Goal: Task Accomplishment & Management: Complete application form

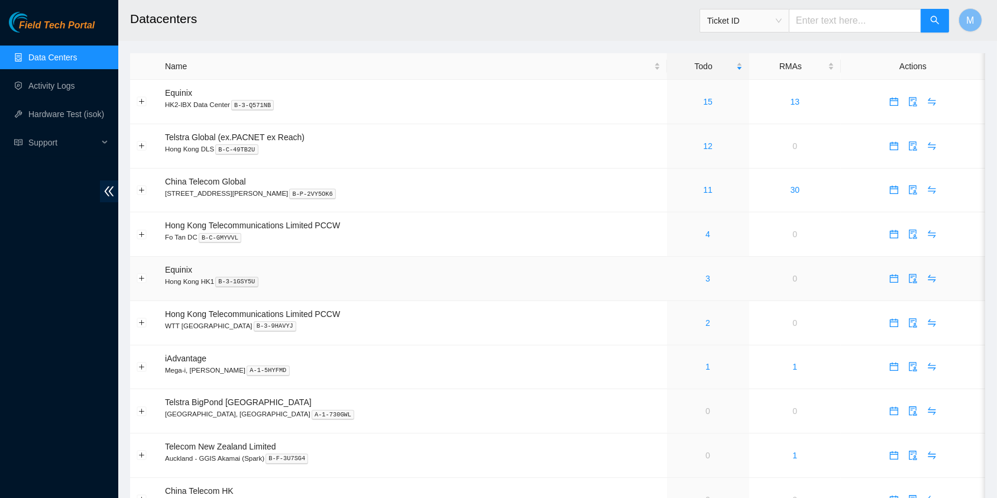
click at [689, 280] on div "3" at bounding box center [708, 278] width 69 height 13
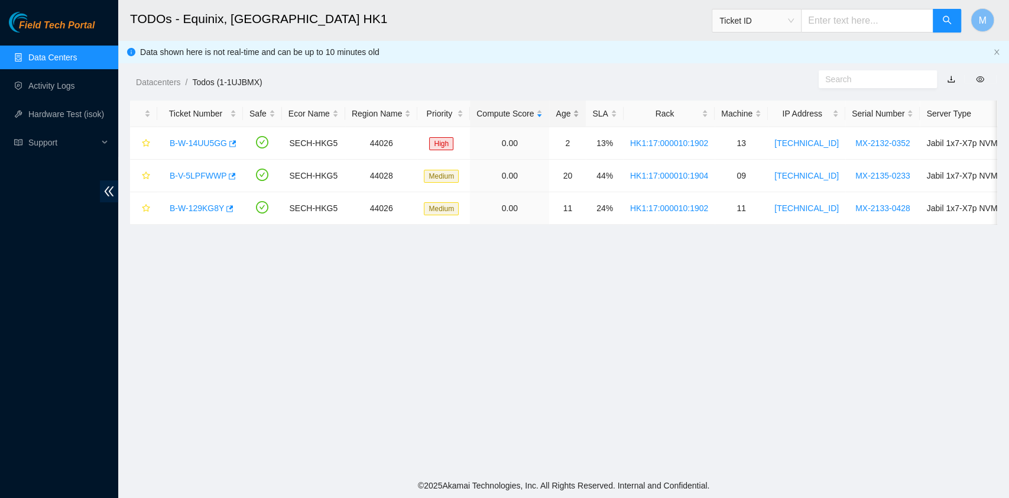
click at [562, 110] on div "Age" at bounding box center [568, 113] width 24 height 13
click at [563, 111] on div "Age" at bounding box center [568, 113] width 24 height 13
click at [194, 141] on link "B-V-5LPFWWP" at bounding box center [198, 142] width 57 height 9
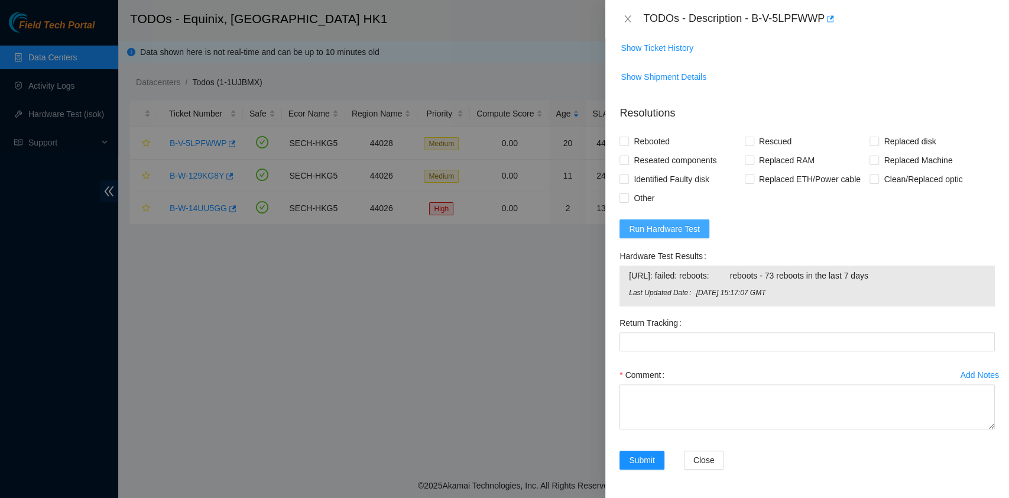
click at [681, 226] on span "Run Hardware Test" at bounding box center [664, 228] width 71 height 13
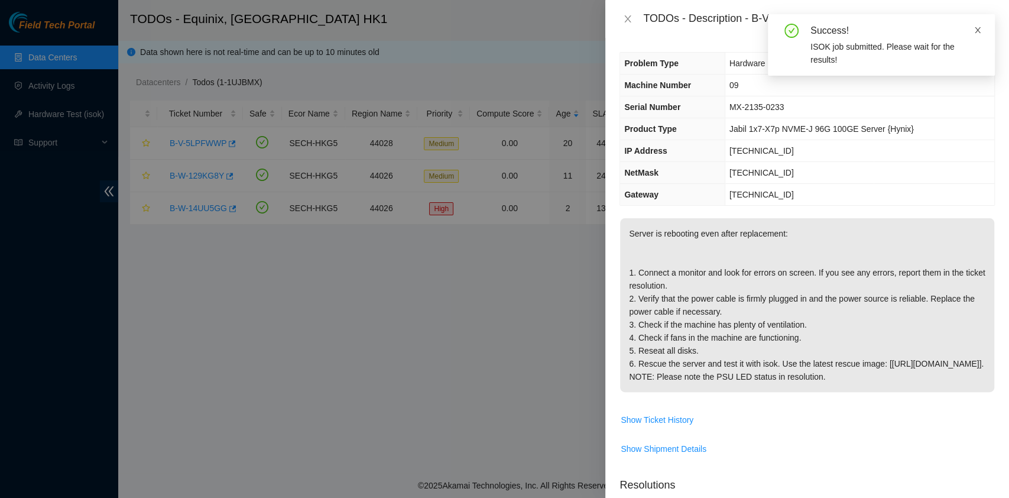
click at [975, 32] on icon "close" at bounding box center [978, 30] width 8 height 8
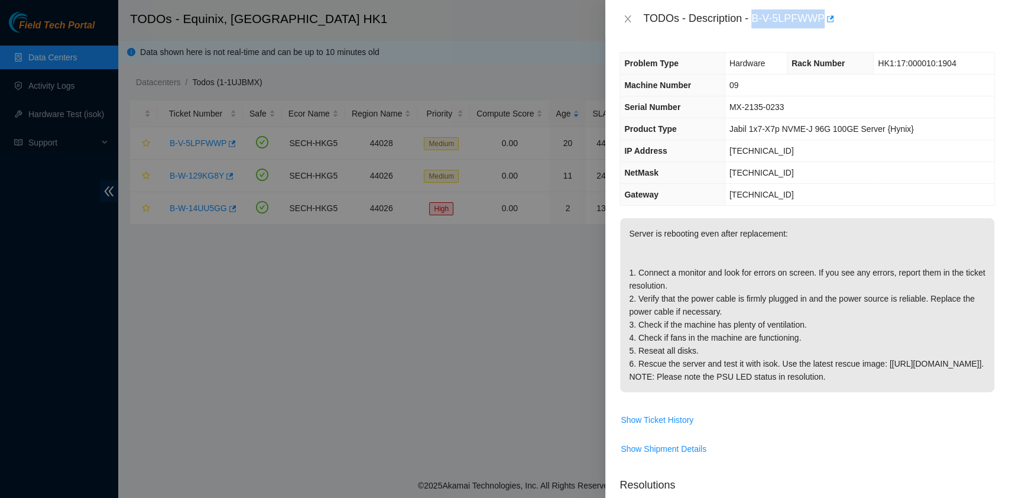
drag, startPoint x: 755, startPoint y: 14, endPoint x: 823, endPoint y: 28, distance: 70.0
click at [823, 28] on div "TODOs - Description - B-V-5LPFWWP" at bounding box center [808, 19] width 404 height 38
copy div "B-V-5LPFWWP"
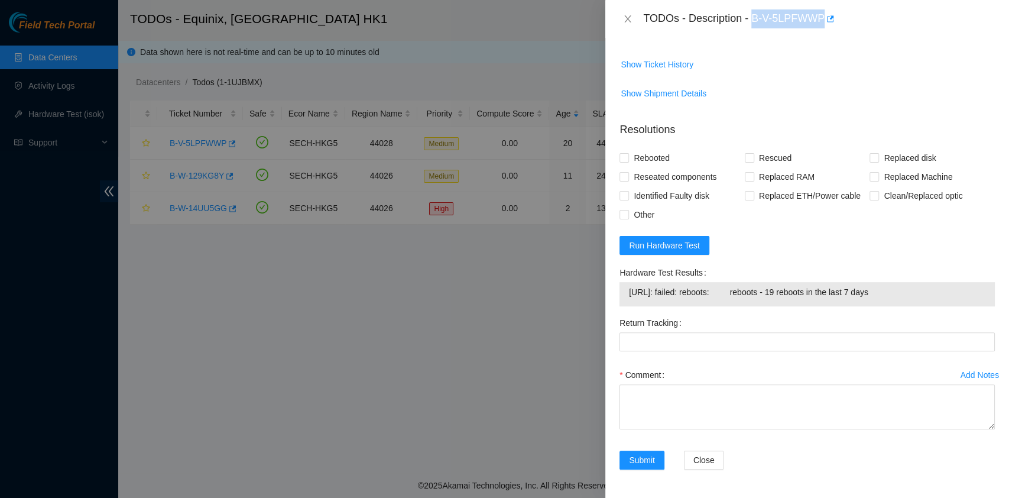
scroll to position [368, 0]
click at [643, 167] on div "Rebooted Rescued Replaced disk Reseated components Replaced RAM Replaced Machin…" at bounding box center [807, 186] width 375 height 76
click at [647, 154] on span "Rebooted" at bounding box center [652, 157] width 46 height 19
click at [628, 154] on input "Rebooted" at bounding box center [624, 157] width 8 height 8
checkbox input "true"
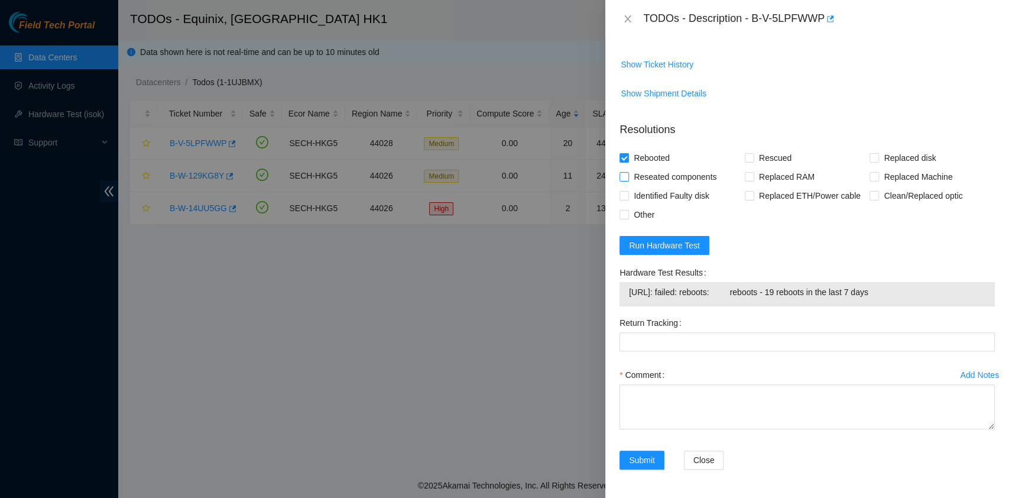
click at [668, 180] on span "Reseated components" at bounding box center [675, 176] width 92 height 19
click at [628, 180] on input "Reseated components" at bounding box center [624, 176] width 8 height 8
checkbox input "true"
click at [764, 160] on span "Rescued" at bounding box center [776, 157] width 42 height 19
click at [753, 160] on input "Rescued" at bounding box center [749, 157] width 8 height 8
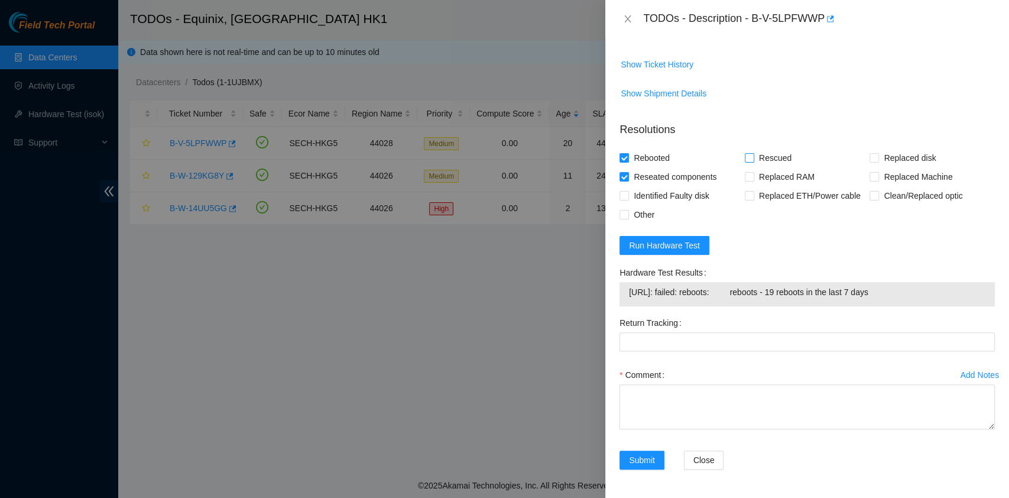
checkbox input "true"
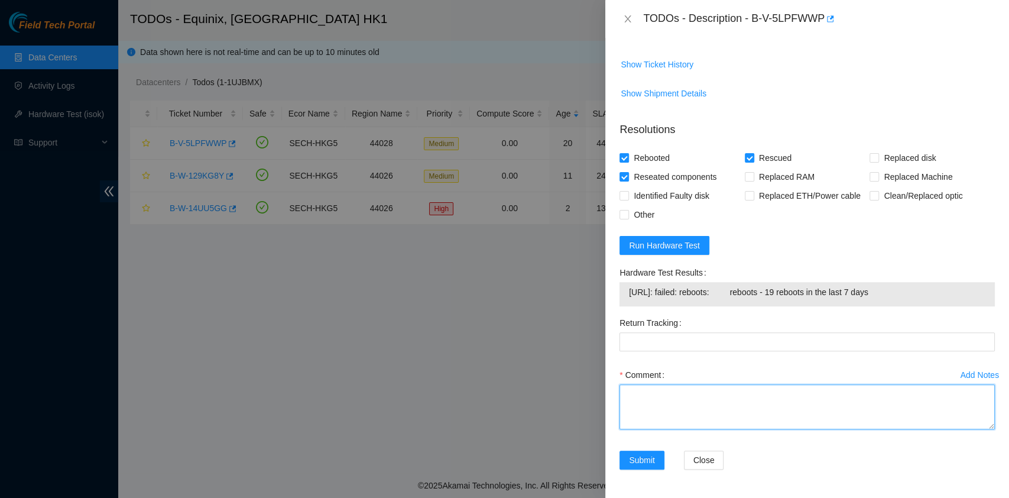
click at [748, 384] on textarea "Comment" at bounding box center [807, 406] width 375 height 45
type textarea "machine keep rebooting after rescue"
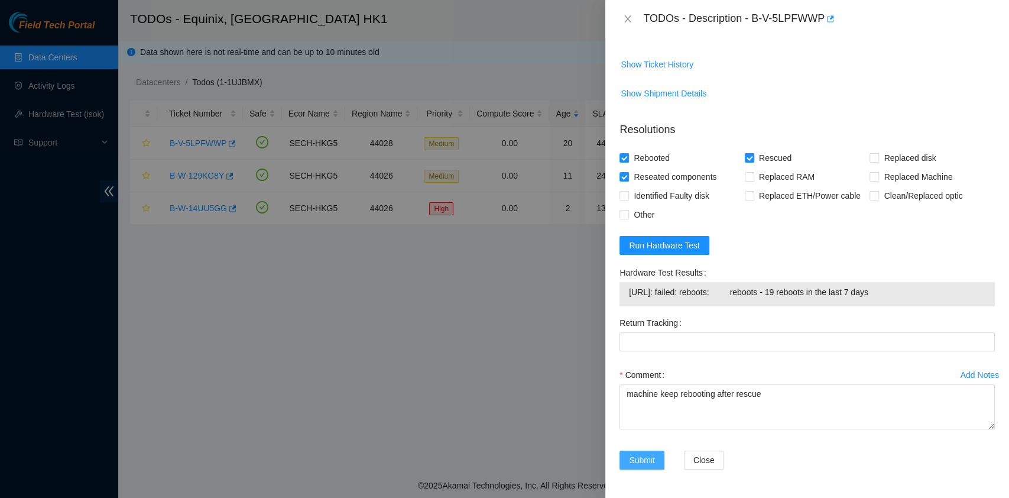
click at [628, 465] on button "Submit" at bounding box center [642, 460] width 45 height 19
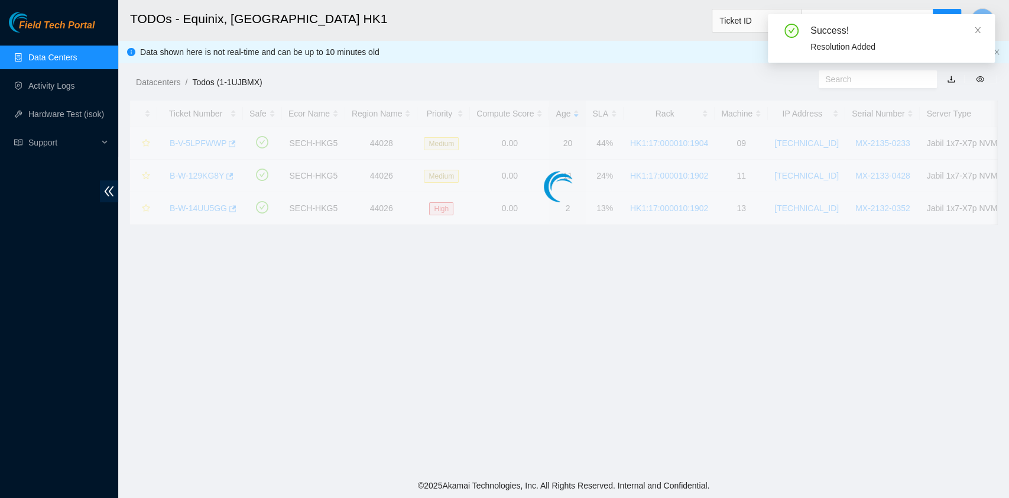
scroll to position [302, 0]
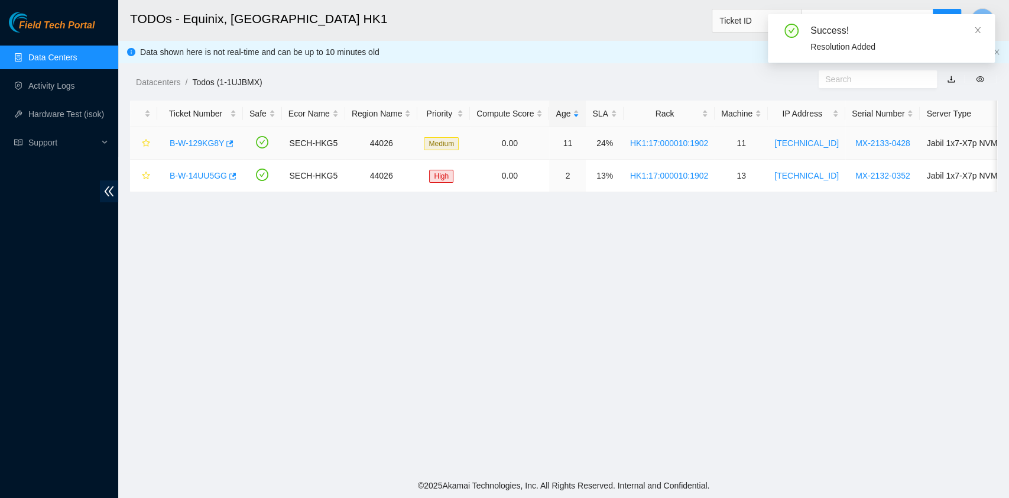
click at [189, 138] on link "B-W-129KG8Y" at bounding box center [197, 142] width 54 height 9
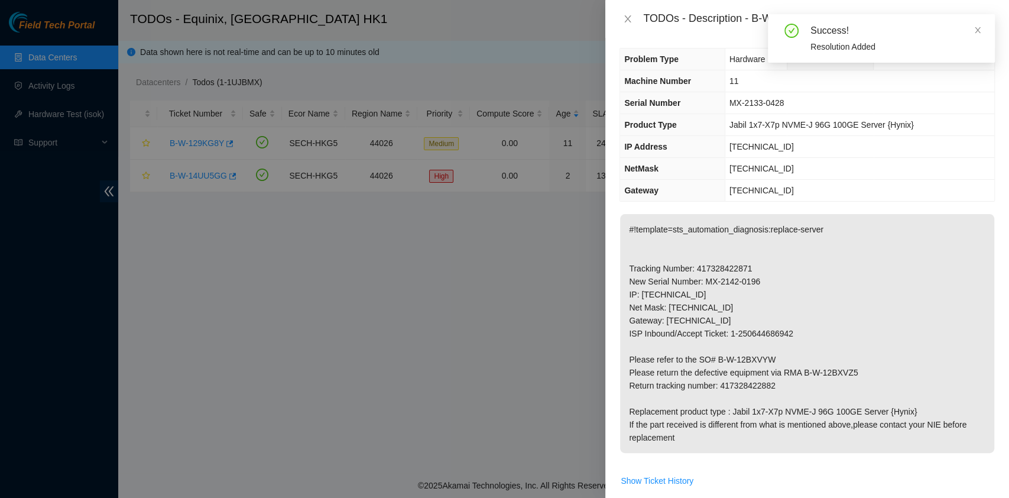
scroll to position [0, 0]
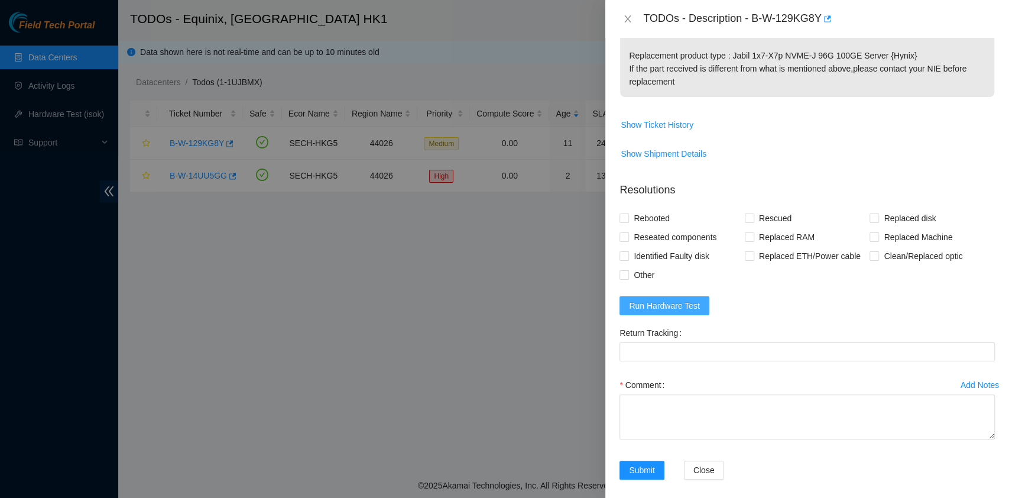
click at [675, 308] on span "Run Hardware Test" at bounding box center [664, 305] width 71 height 13
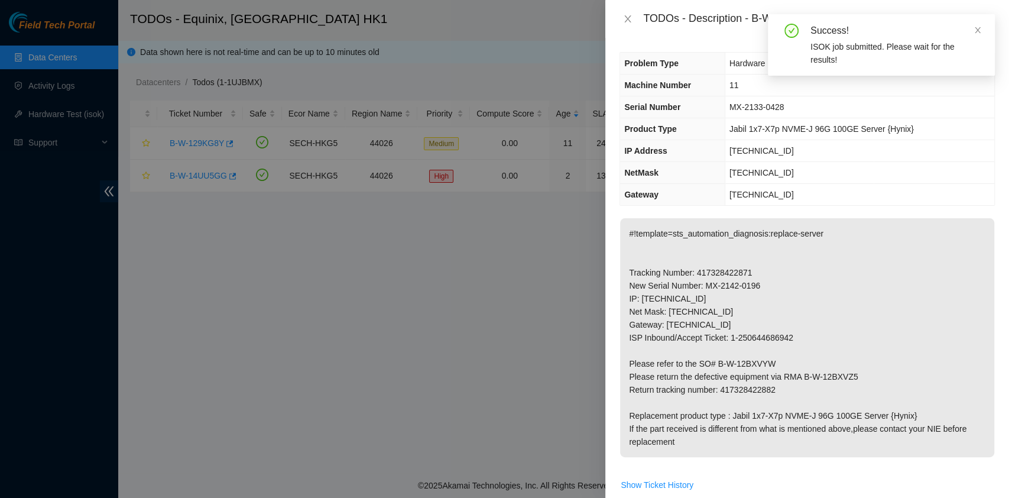
click at [984, 34] on div "Success! ISOK job submitted. Please wait for the results!" at bounding box center [881, 44] width 227 height 61
click at [978, 25] on span at bounding box center [978, 29] width 8 height 9
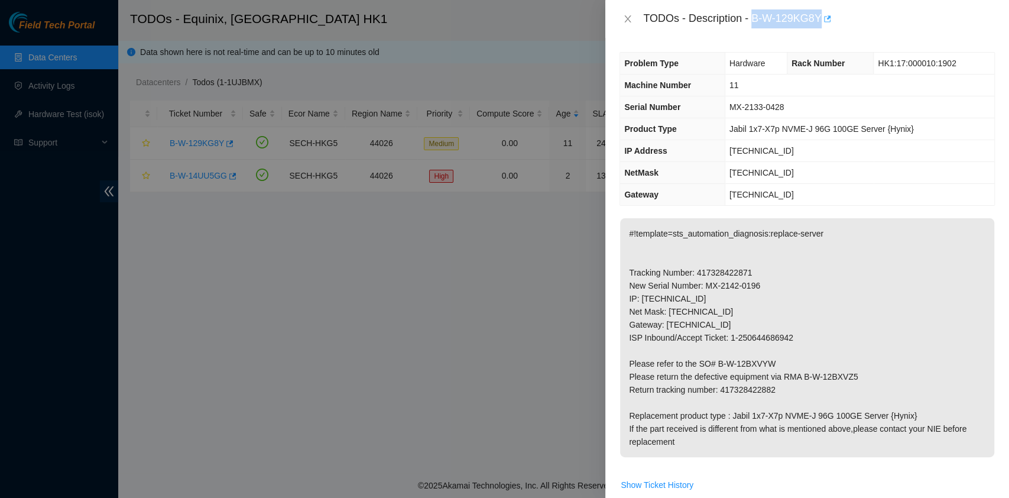
drag, startPoint x: 755, startPoint y: 17, endPoint x: 821, endPoint y: 28, distance: 67.1
click at [821, 28] on div "TODOs - Description - B-W-129KG8Y" at bounding box center [819, 18] width 352 height 19
copy div "B-W-129KG8Y"
drag, startPoint x: 726, startPoint y: 386, endPoint x: 798, endPoint y: 384, distance: 72.2
click at [798, 384] on p "#!template=sts_automation_diagnosis:replace-server Tracking Number: 41732842287…" at bounding box center [807, 337] width 374 height 239
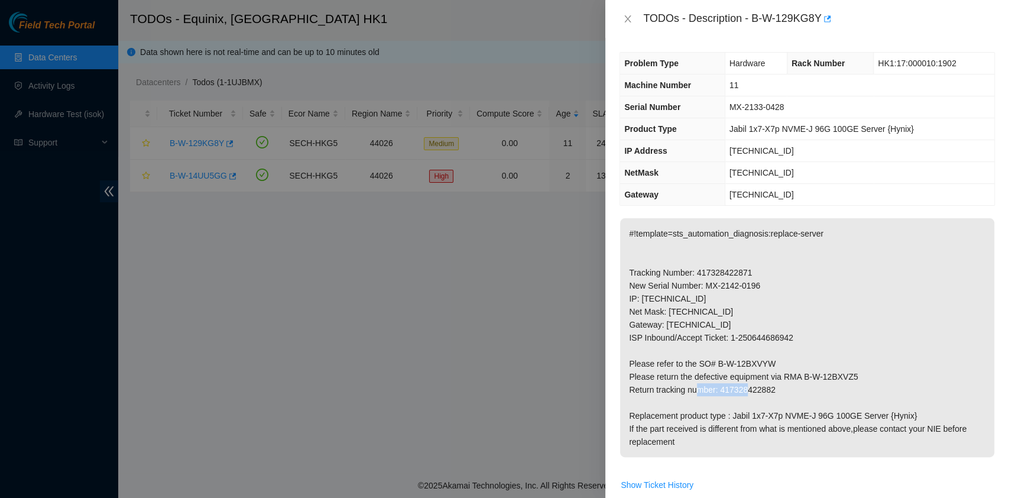
copy p "417328422882"
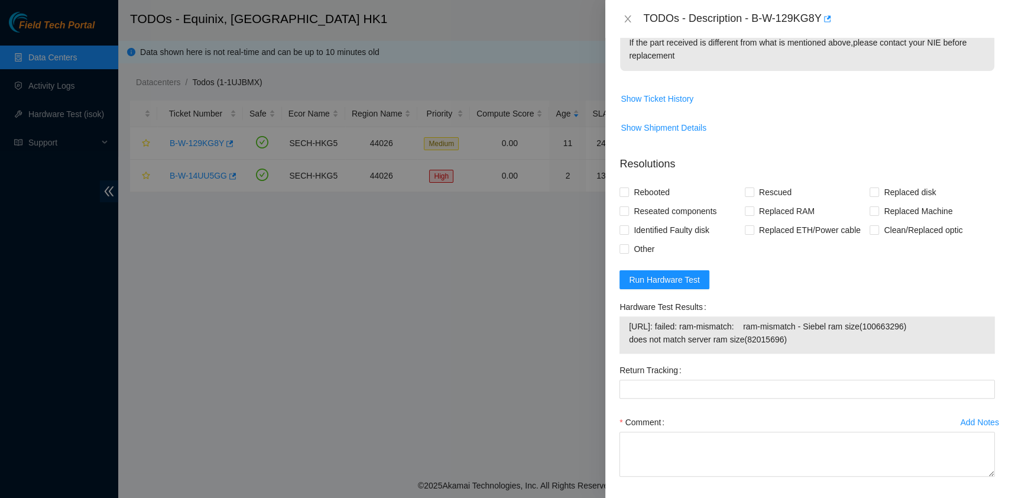
scroll to position [387, 0]
click at [886, 209] on span "Replaced Machine" at bounding box center [918, 210] width 78 height 19
click at [878, 209] on input "Replaced Machine" at bounding box center [874, 210] width 8 height 8
checkbox input "true"
click at [779, 193] on span "Rescued" at bounding box center [776, 191] width 42 height 19
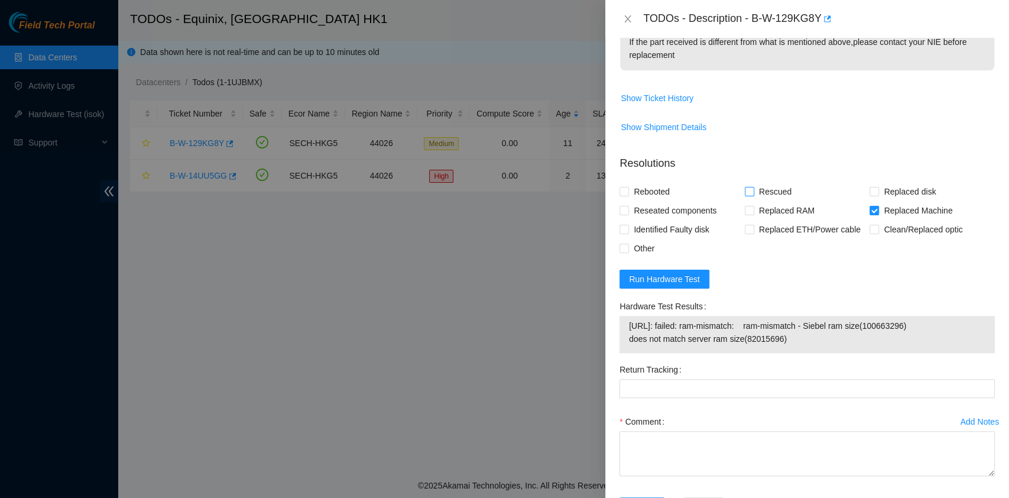
click at [753, 193] on input "Rescued" at bounding box center [749, 191] width 8 height 8
checkbox input "true"
click at [646, 198] on span "Rebooted" at bounding box center [652, 191] width 46 height 19
click at [628, 195] on input "Rebooted" at bounding box center [624, 191] width 8 height 8
checkbox input "true"
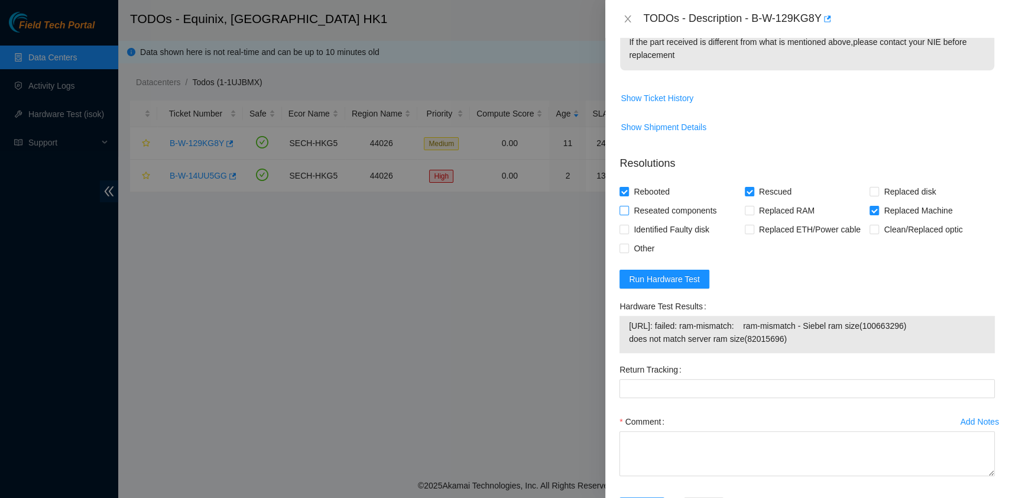
click at [653, 215] on span "Reseated components" at bounding box center [675, 210] width 92 height 19
click at [628, 214] on input "Reseated components" at bounding box center [624, 210] width 8 height 8
checkbox input "true"
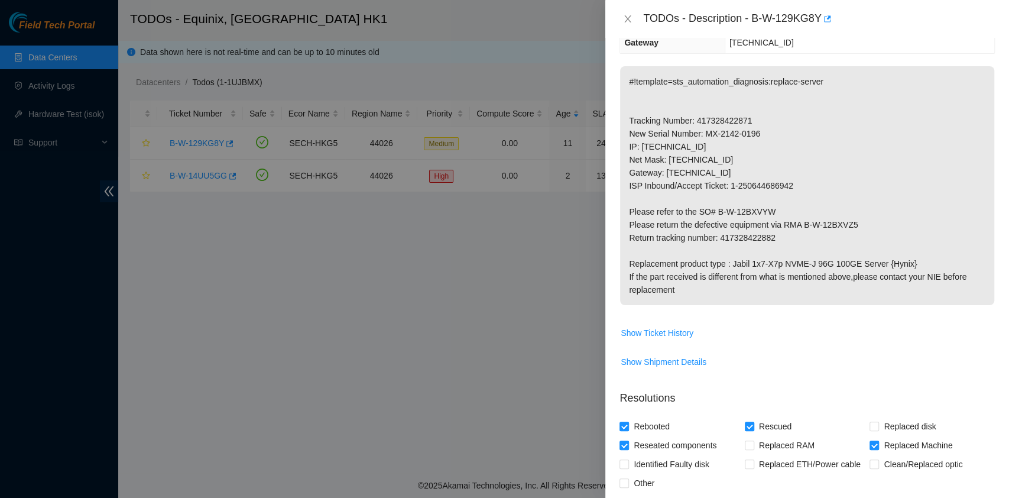
scroll to position [151, 0]
drag, startPoint x: 786, startPoint y: 238, endPoint x: 721, endPoint y: 241, distance: 65.1
click at [721, 241] on p "#!template=sts_automation_diagnosis:replace-server Tracking Number: 41732842287…" at bounding box center [807, 186] width 374 height 239
copy p "417328422882"
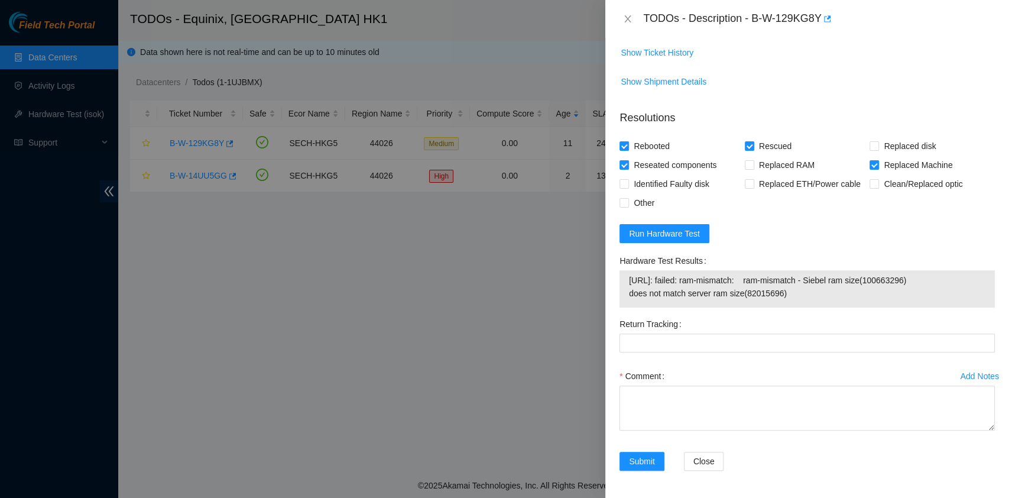
scroll to position [433, 0]
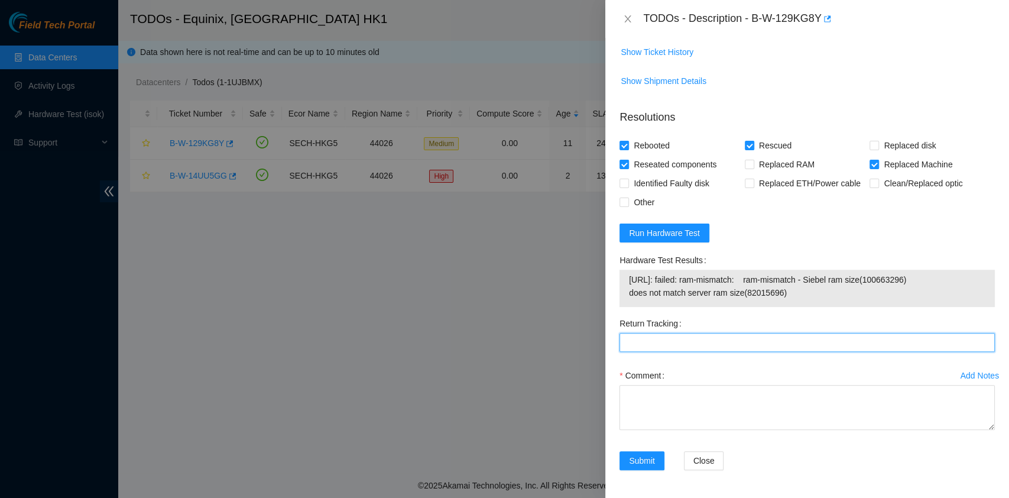
click at [669, 342] on Tracking "Return Tracking" at bounding box center [807, 342] width 375 height 19
paste Tracking "417328422882"
type Tracking "417328422882"
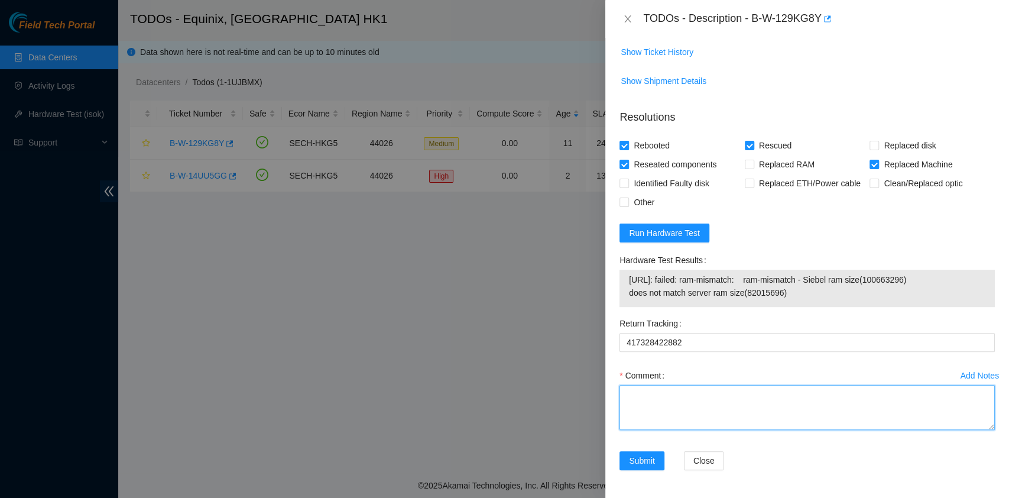
click at [665, 385] on textarea "Comment" at bounding box center [807, 407] width 375 height 45
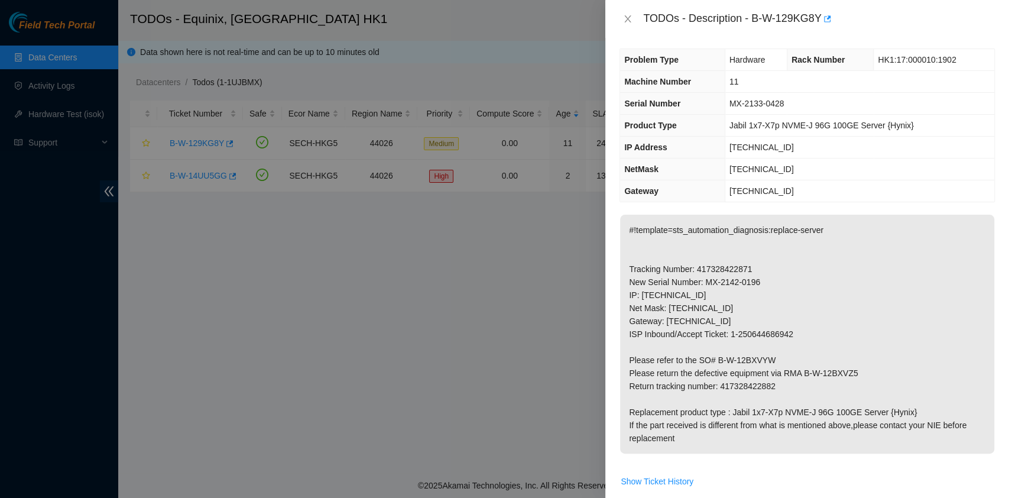
scroll to position [0, 0]
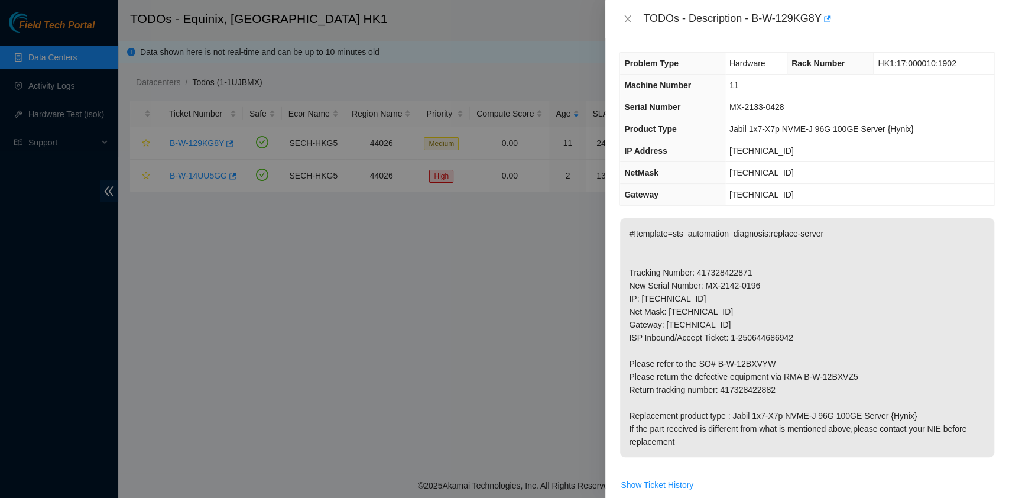
type textarea "pass ok but Kiosk says Ram Mis match"
drag, startPoint x: 800, startPoint y: 374, endPoint x: 861, endPoint y: 375, distance: 60.9
click at [861, 375] on p "#!template=sts_automation_diagnosis:replace-server Tracking Number: 41732842287…" at bounding box center [807, 337] width 374 height 239
copy p "B-W-12BXVZ5"
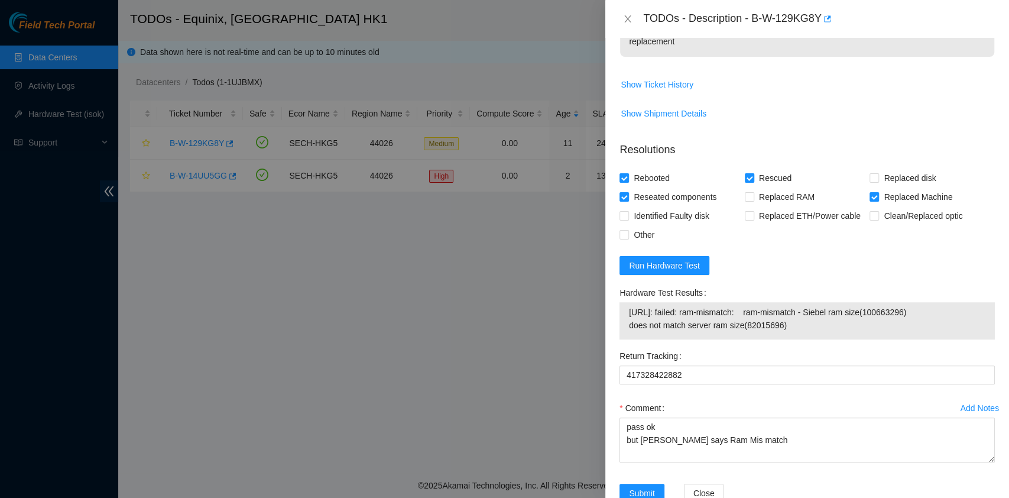
scroll to position [433, 0]
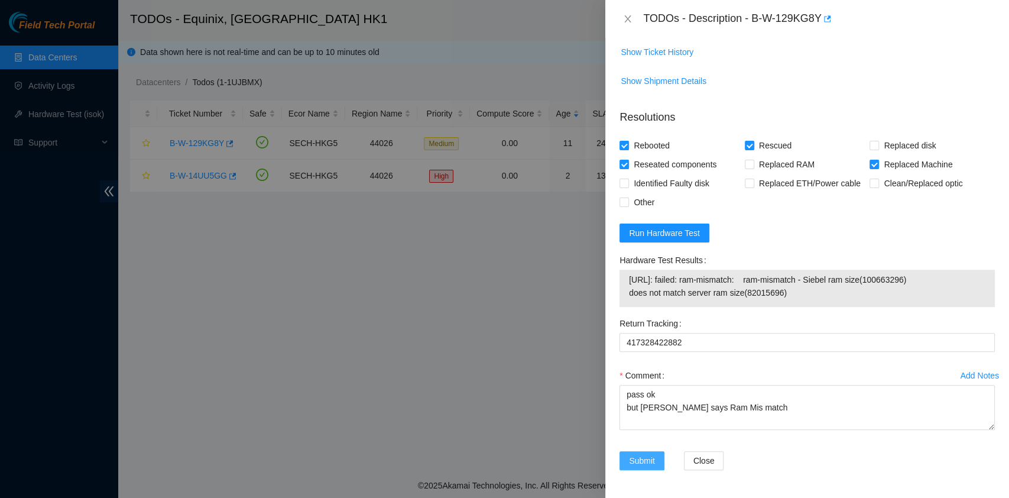
click at [646, 452] on button "Submit" at bounding box center [642, 460] width 45 height 19
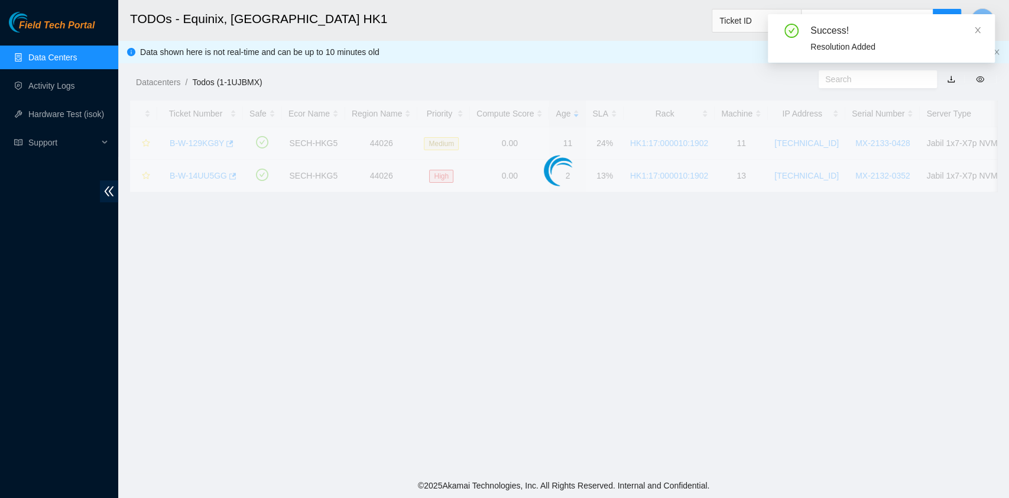
scroll to position [302, 0]
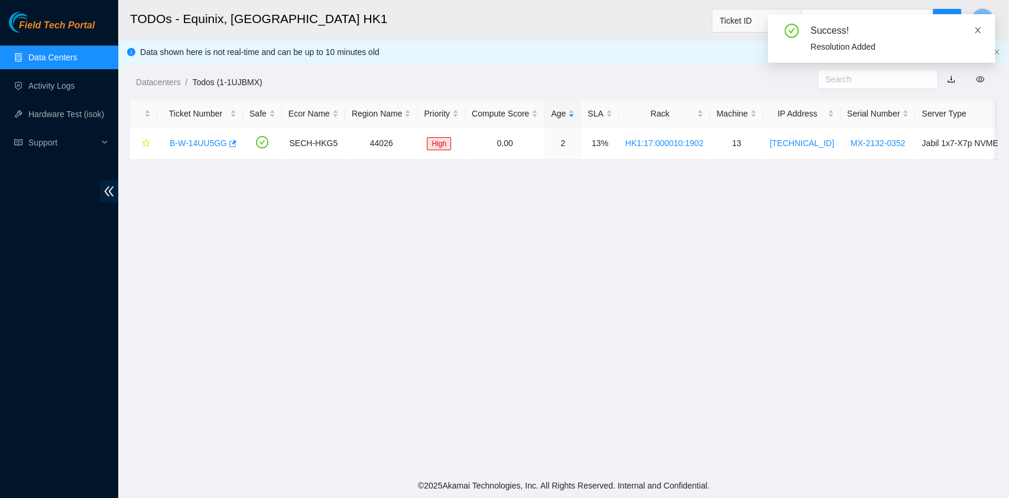
click at [979, 26] on icon "close" at bounding box center [978, 30] width 8 height 8
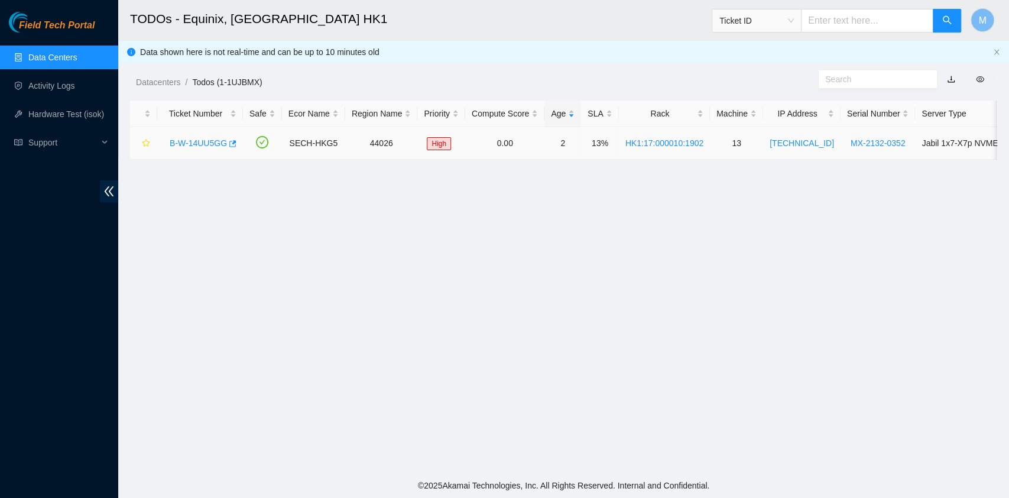
click at [184, 143] on link "B-W-14UU5GG" at bounding box center [198, 142] width 57 height 9
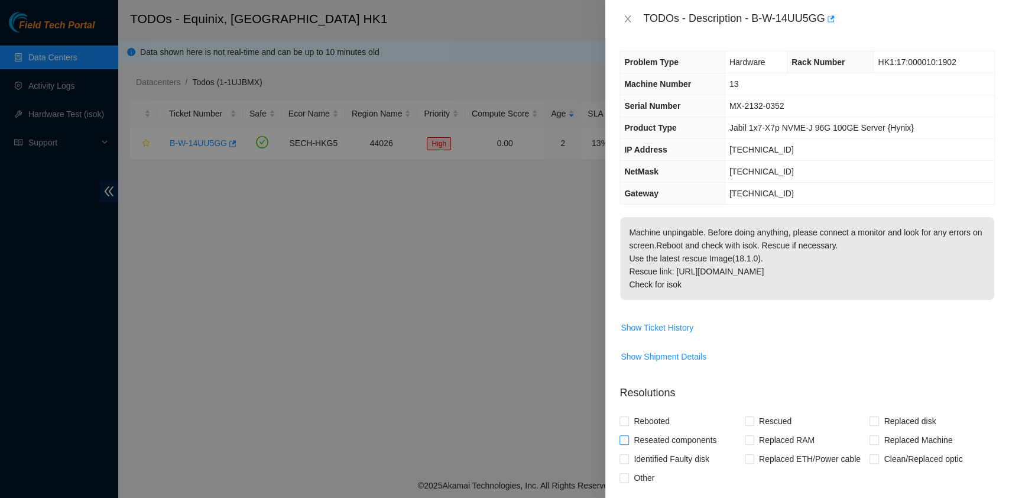
scroll to position [0, 0]
click at [749, 265] on p "Machine unpingable. Before doing anything, please connect a monitor and look fo…" at bounding box center [807, 259] width 374 height 83
drag, startPoint x: 639, startPoint y: 12, endPoint x: 781, endPoint y: 295, distance: 316.5
click at [781, 295] on div "TODOs - Description - B-W-14UU5GG Problem Type Hardware Rack Number HK1:17:0000…" at bounding box center [808, 249] width 404 height 498
copy div "TODOs - Description - B-W-14UU5GG Problem Type Hardware Rack Number HK1:17:0000…"
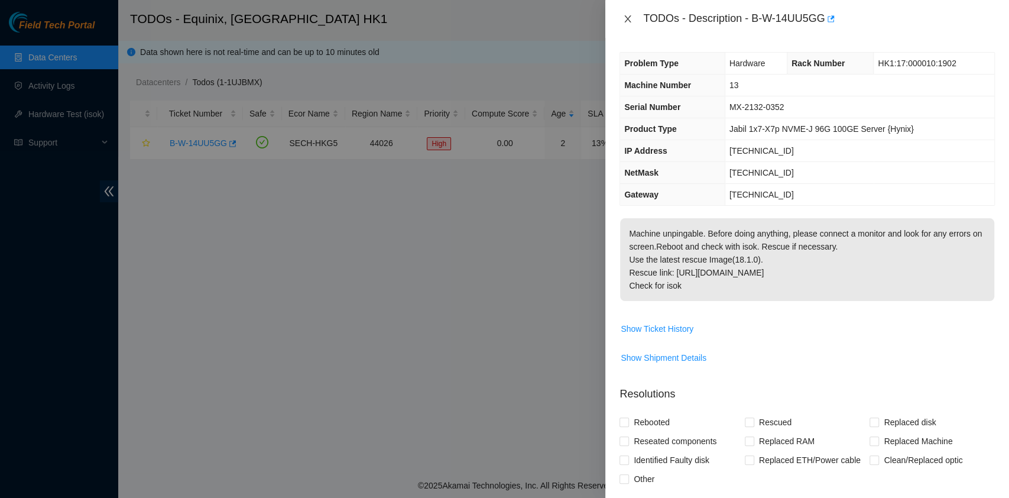
click at [629, 14] on button "Close" at bounding box center [628, 19] width 17 height 11
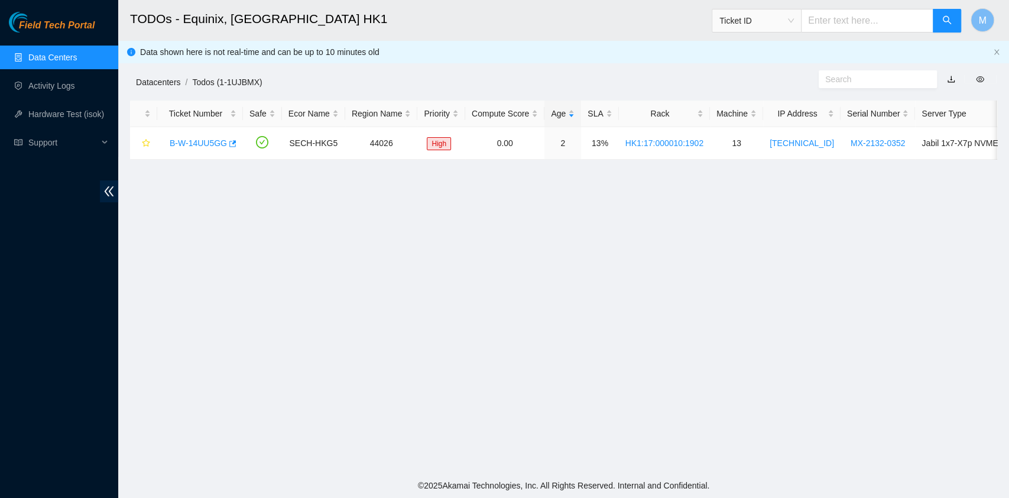
click at [161, 83] on link "Datacenters" at bounding box center [158, 81] width 44 height 9
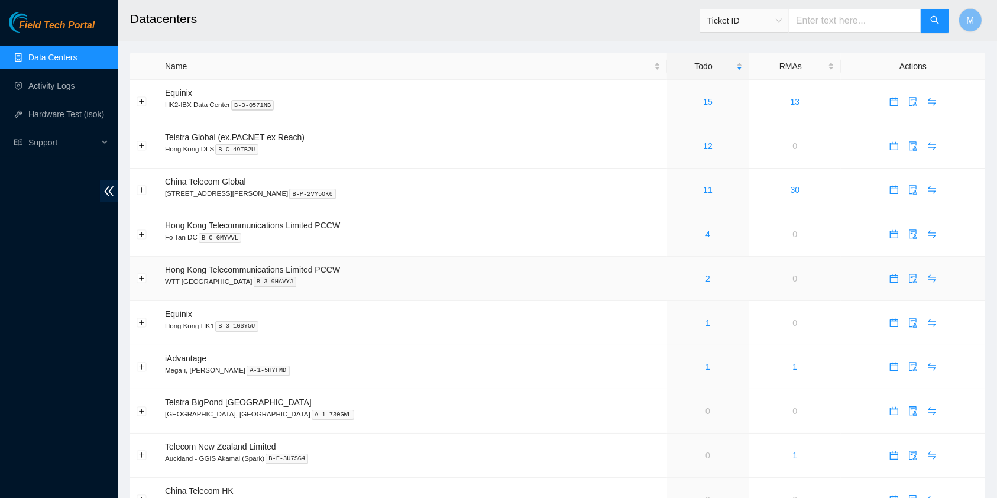
click at [687, 284] on div "2" at bounding box center [708, 278] width 69 height 13
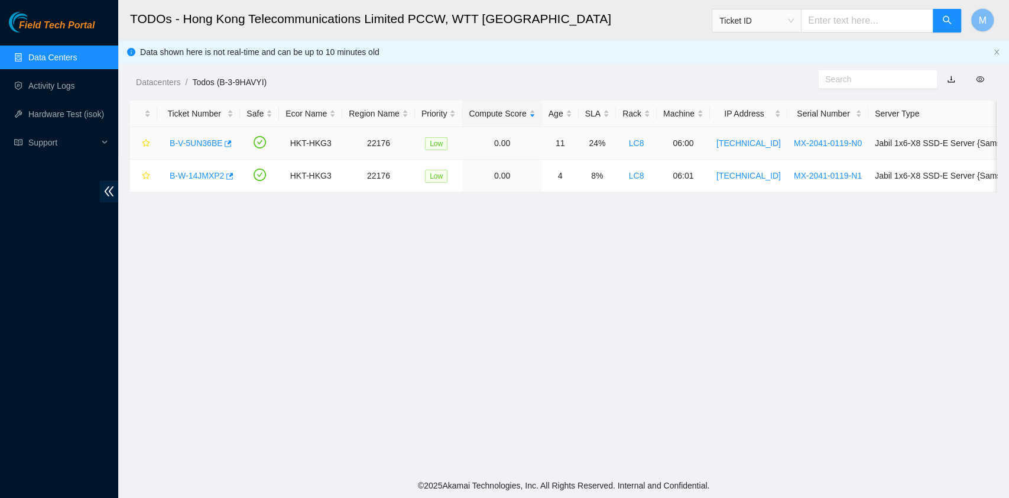
click at [200, 145] on link "B-V-5UN36BE" at bounding box center [196, 142] width 53 height 9
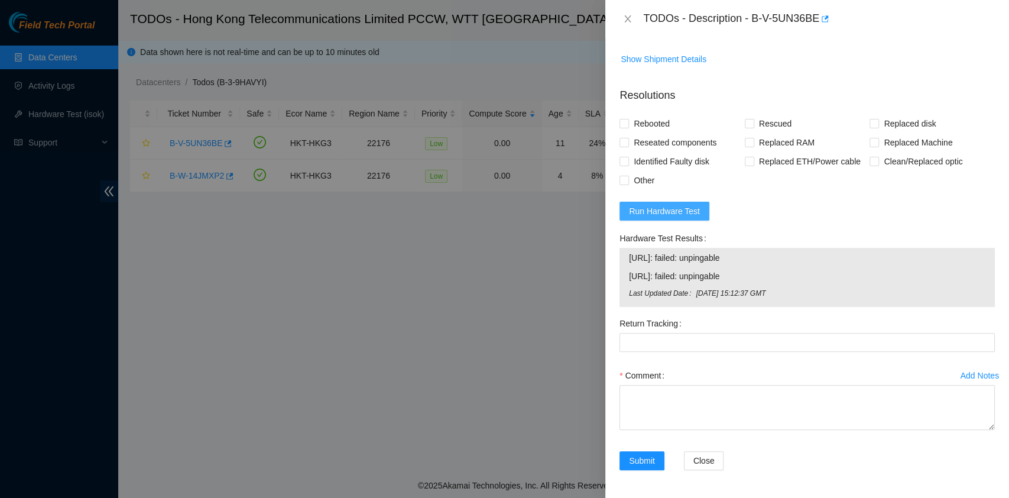
click at [681, 211] on span "Run Hardware Test" at bounding box center [664, 211] width 71 height 13
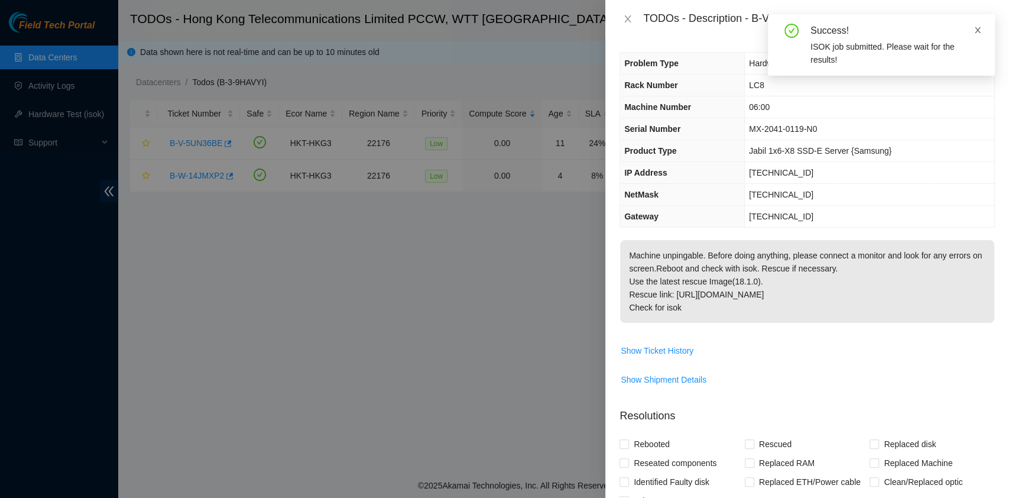
click at [977, 30] on icon "close" at bounding box center [978, 30] width 6 height 6
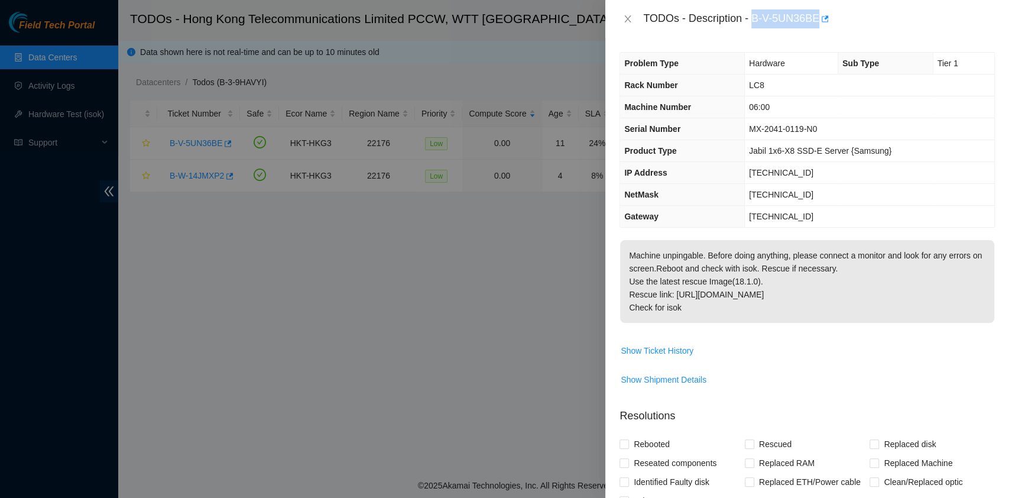
drag, startPoint x: 752, startPoint y: 18, endPoint x: 818, endPoint y: 35, distance: 68.4
click at [818, 35] on div "TODOs - Description - B-V-5UN36BE" at bounding box center [808, 19] width 404 height 38
copy div "B-V-5UN36BE"
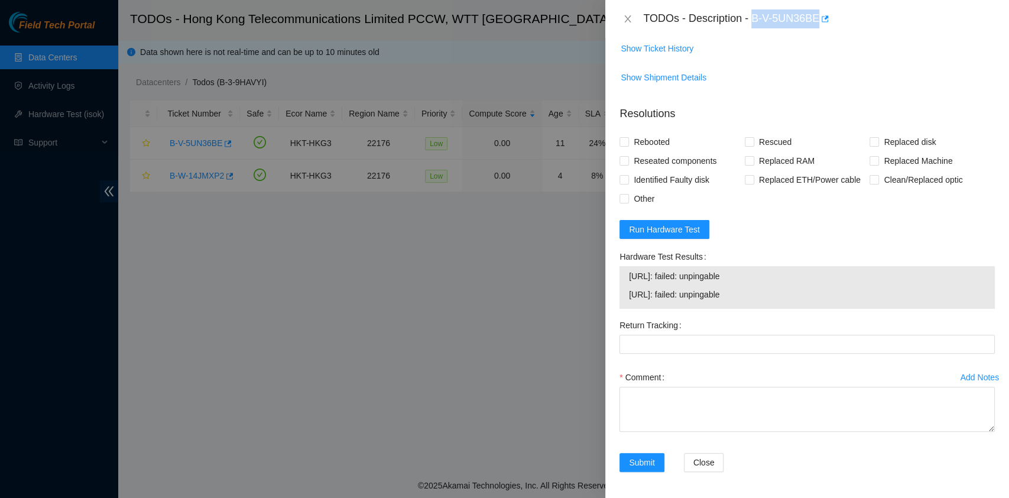
scroll to position [304, 0]
click at [629, 18] on icon "close" at bounding box center [628, 18] width 7 height 7
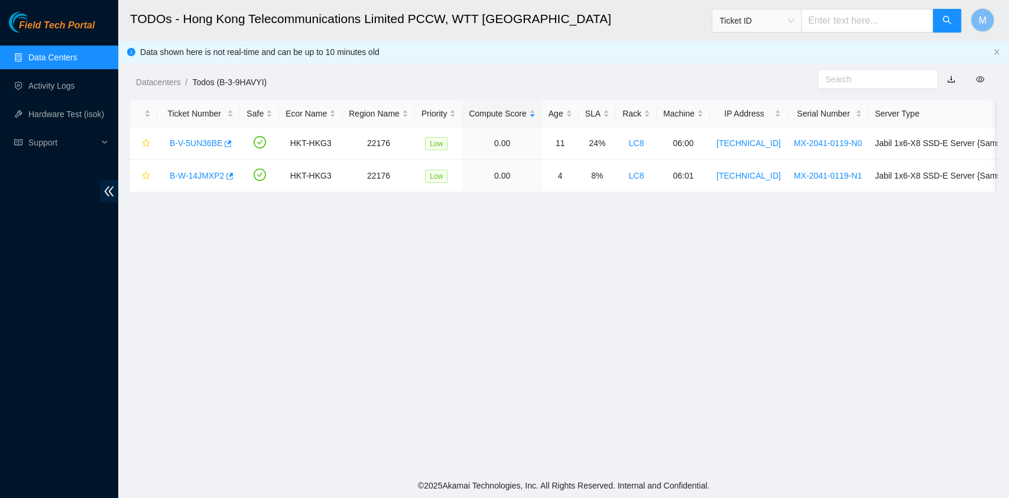
scroll to position [269, 0]
click at [192, 146] on link "B-V-5UN36BE" at bounding box center [196, 142] width 53 height 9
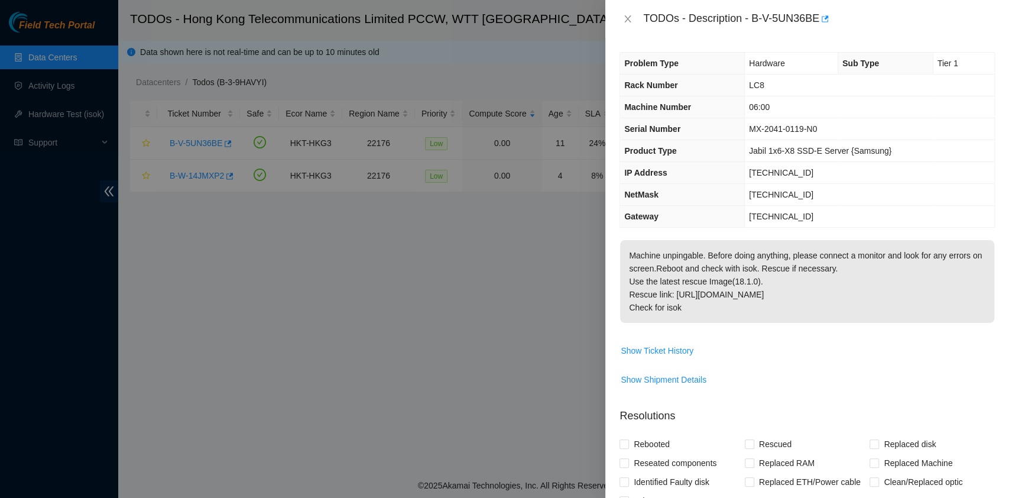
scroll to position [0, 0]
drag, startPoint x: 643, startPoint y: 15, endPoint x: 749, endPoint y: 312, distance: 315.4
click at [749, 312] on div "TODOs - Description - B-V-5UN36BE Problem Type Hardware Sub Type Tier 1 Rack Nu…" at bounding box center [808, 249] width 404 height 498
copy div "TODOs - Description - B-V-5UN36BE Problem Type Hardware Sub Type Tier 1 Rack Nu…"
click at [628, 18] on icon "close" at bounding box center [628, 18] width 7 height 7
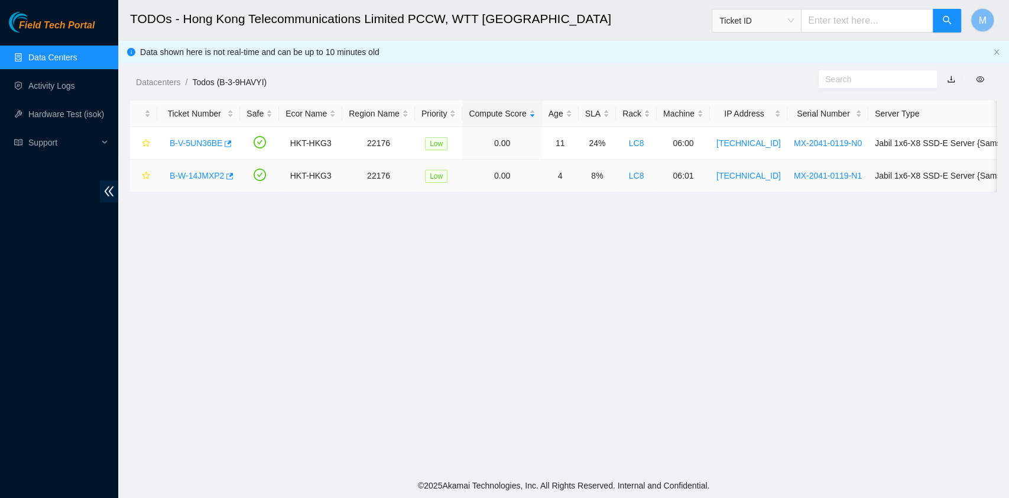
click at [202, 171] on link "B-W-14JMXP2" at bounding box center [197, 175] width 54 height 9
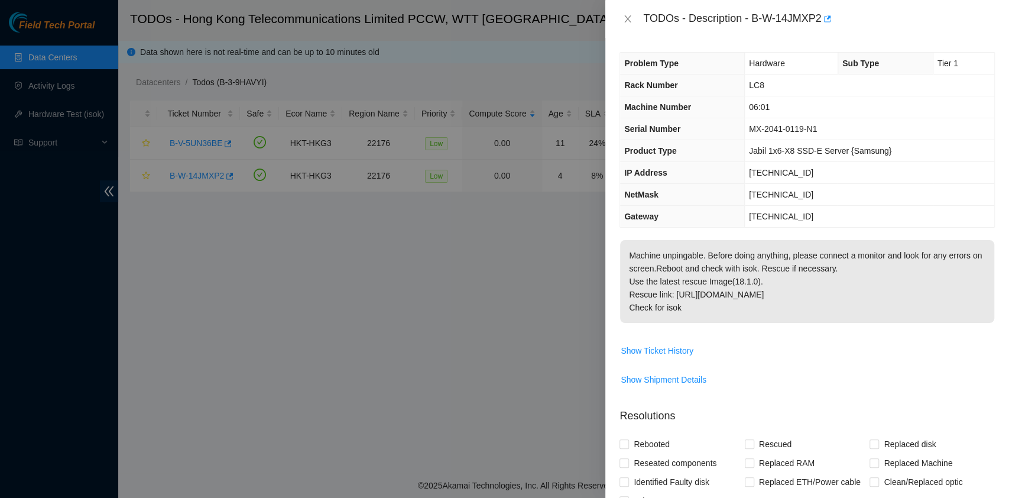
click at [203, 172] on div at bounding box center [504, 249] width 1009 height 498
click at [695, 258] on p "Machine unpingable. Before doing anything, please connect a monitor and look fo…" at bounding box center [807, 281] width 374 height 83
drag, startPoint x: 697, startPoint y: 319, endPoint x: 634, endPoint y: 33, distance: 292.4
click at [634, 33] on div "TODOs - Description - B-W-14JMXP2 Problem Type Hardware Sub Type Tier 1 Rack Nu…" at bounding box center [808, 249] width 404 height 498
copy div "TODOs - Description - B-W-14JMXP2 Problem Type Hardware Sub Type Tier 1 Rack Nu…"
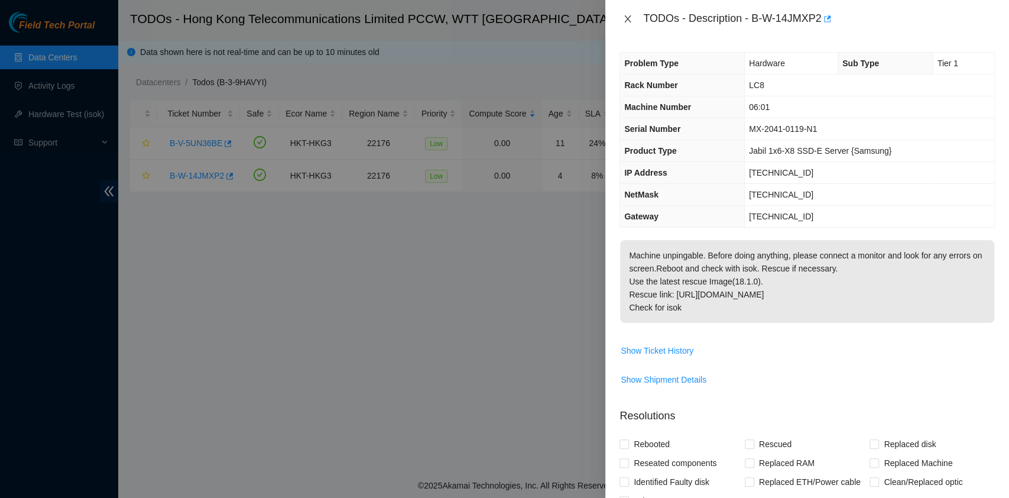
click at [627, 18] on icon "close" at bounding box center [628, 18] width 7 height 7
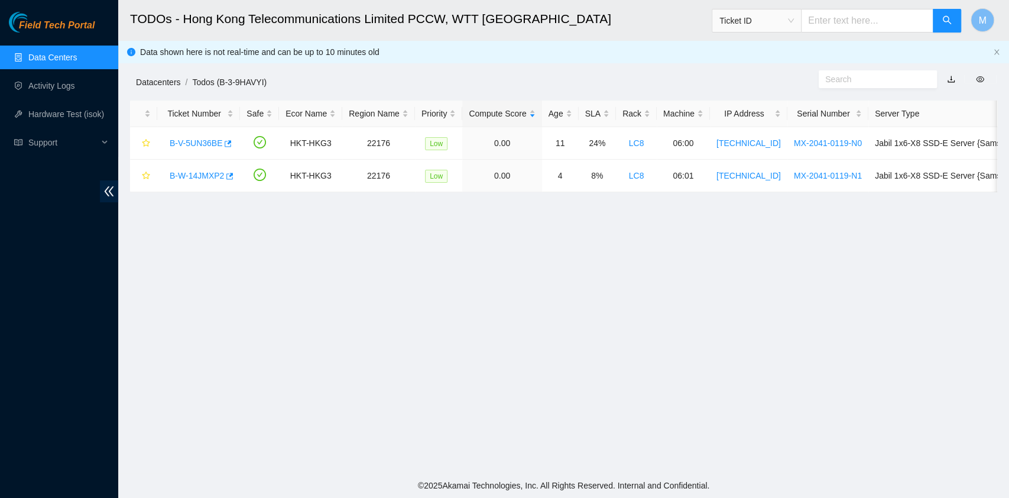
click at [144, 83] on link "Datacenters" at bounding box center [158, 81] width 44 height 9
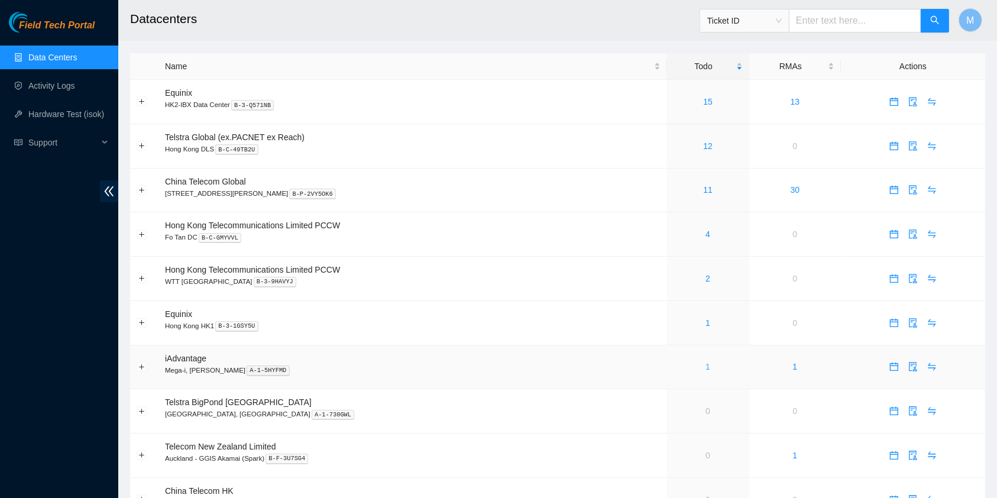
click at [705, 367] on link "1" at bounding box center [707, 366] width 5 height 9
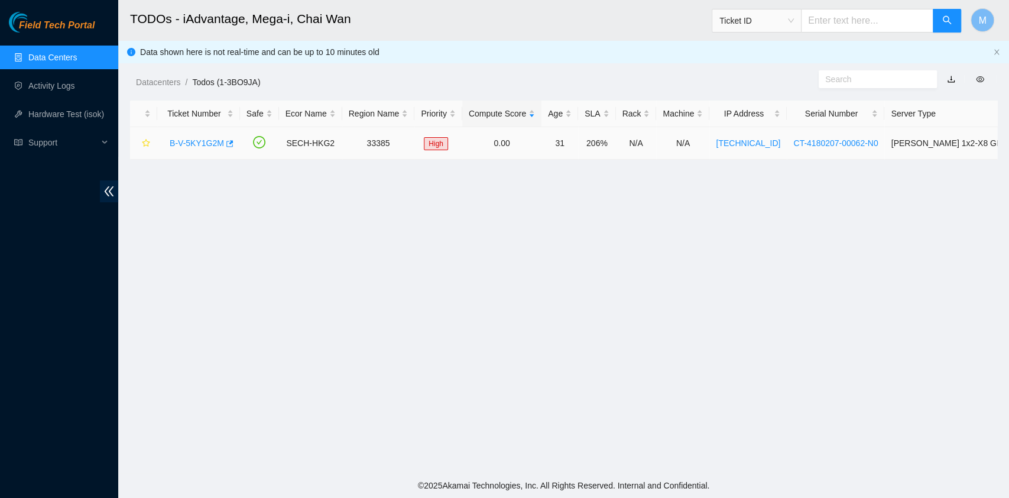
click at [190, 140] on link "B-V-5KY1G2M" at bounding box center [197, 142] width 54 height 9
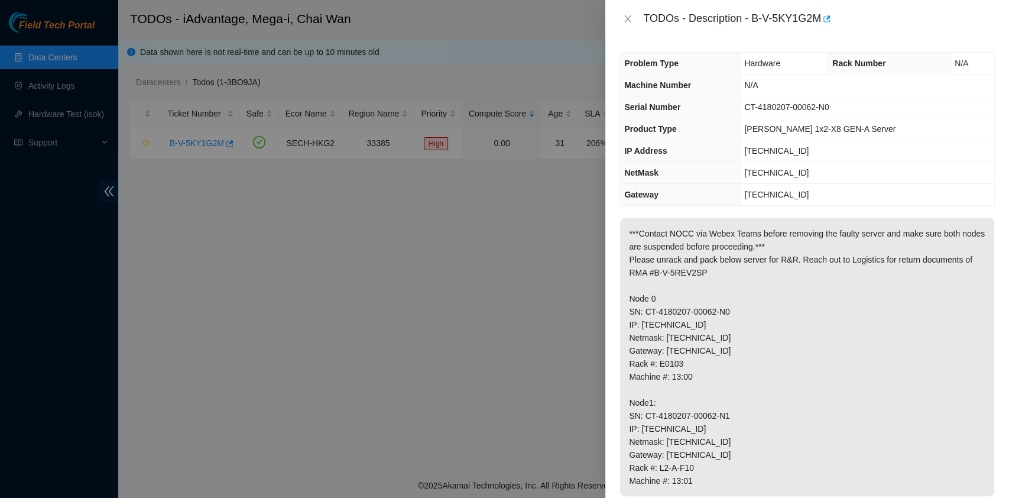
click at [710, 222] on p "***Contact NOCC via Webex Teams before removing the faulty server and make sure…" at bounding box center [807, 357] width 374 height 278
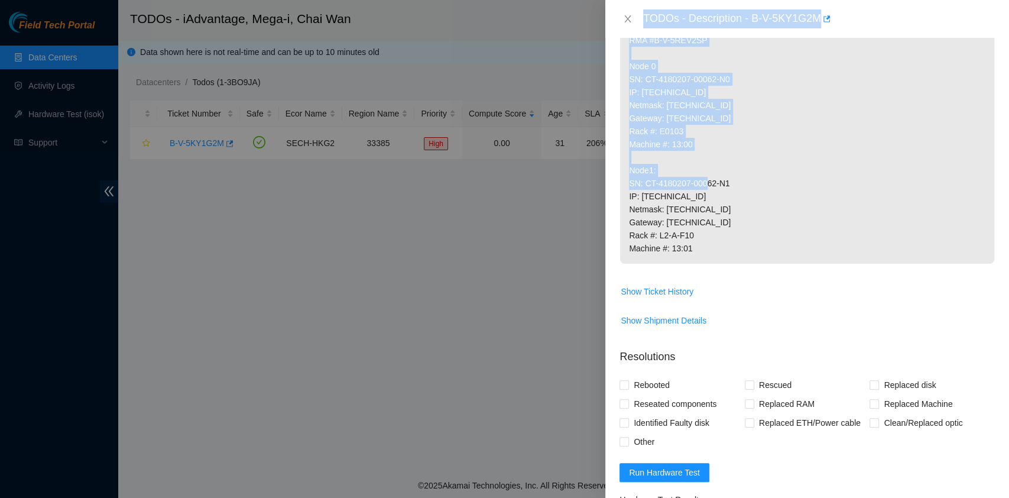
scroll to position [236, 0]
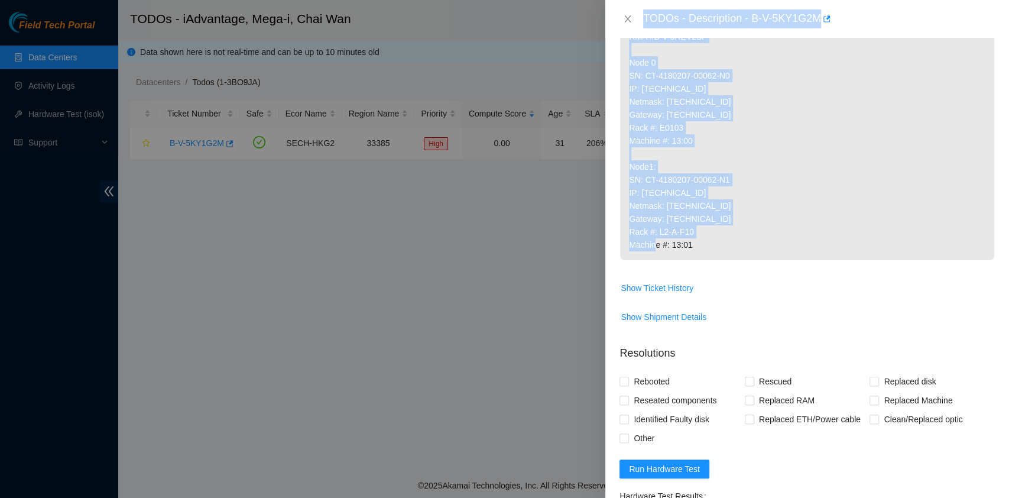
drag, startPoint x: 642, startPoint y: 20, endPoint x: 698, endPoint y: 241, distance: 228.3
click at [698, 241] on div "TODOs - Description - B-V-5KY1G2M Problem Type Hardware Rack Number N/A Machine…" at bounding box center [808, 249] width 404 height 498
copy div "TODOs - Description - B-V-5KY1G2M Problem Type Hardware Rack Number N/A Machine…"
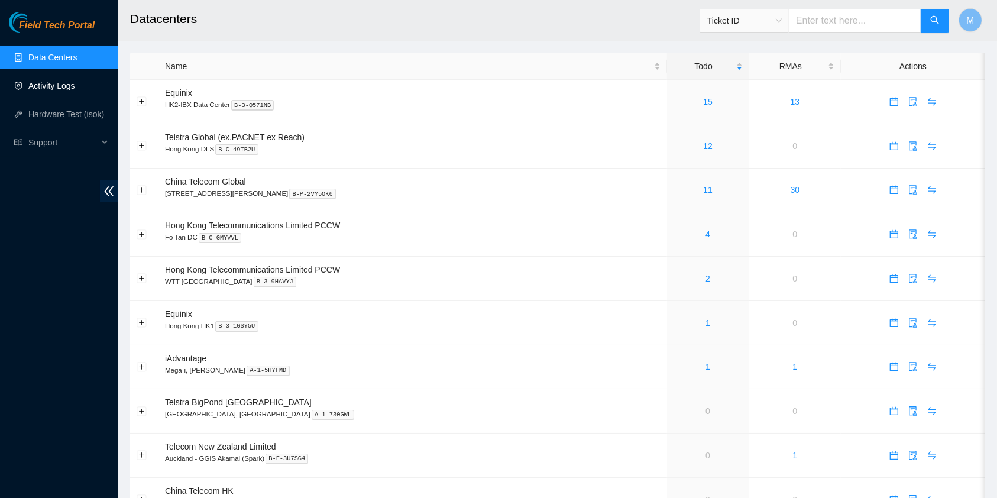
click at [70, 90] on link "Activity Logs" at bounding box center [51, 85] width 47 height 9
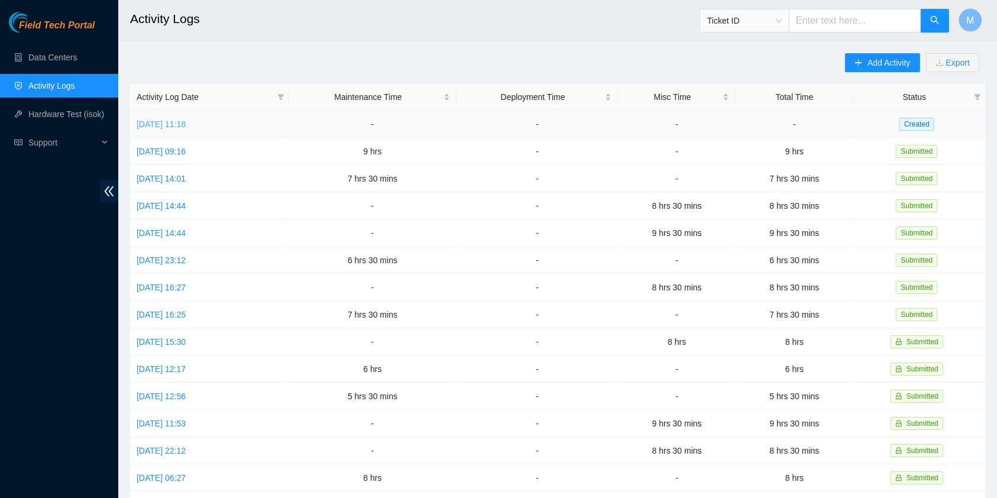
click at [186, 125] on link "Tue, 02 Sep 2025 11:18" at bounding box center [161, 123] width 49 height 9
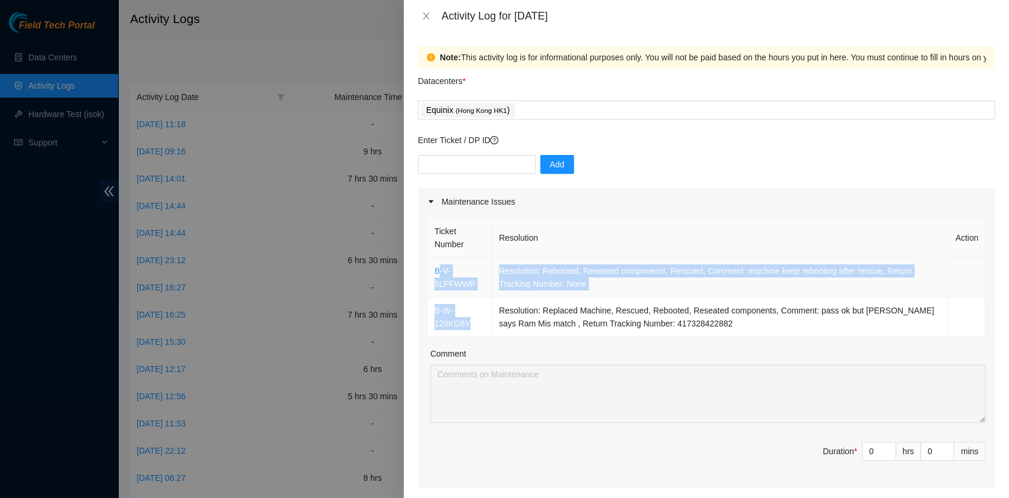
drag, startPoint x: 481, startPoint y: 323, endPoint x: 437, endPoint y: 270, distance: 68.8
click at [437, 270] on tbody "B-V-5LPFWWP Resolution: Rebooted, Reseated components, Rescued, Comment: machin…" at bounding box center [707, 297] width 558 height 79
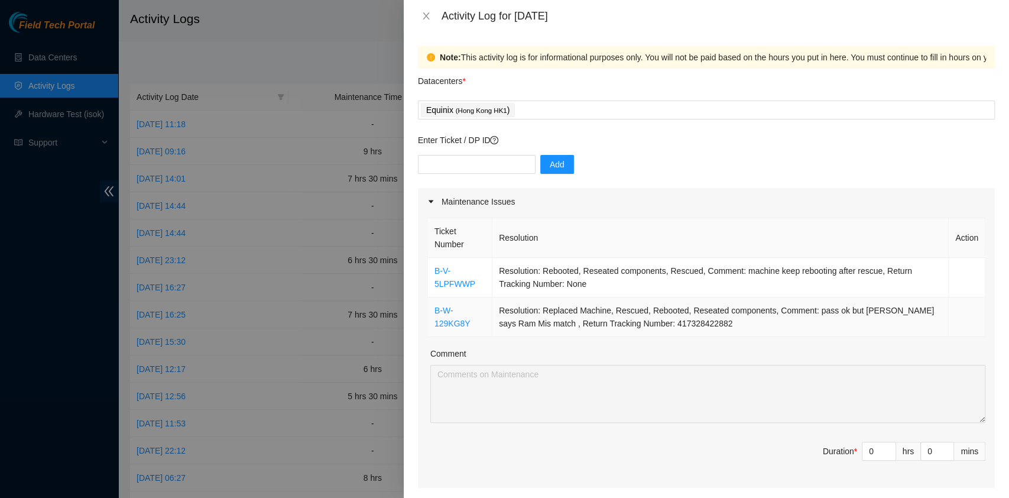
click at [615, 326] on td "Resolution: Replaced Machine, Rescued, Rebooted, Reseated components, Comment: …" at bounding box center [721, 317] width 457 height 40
click at [426, 15] on icon "close" at bounding box center [426, 15] width 7 height 7
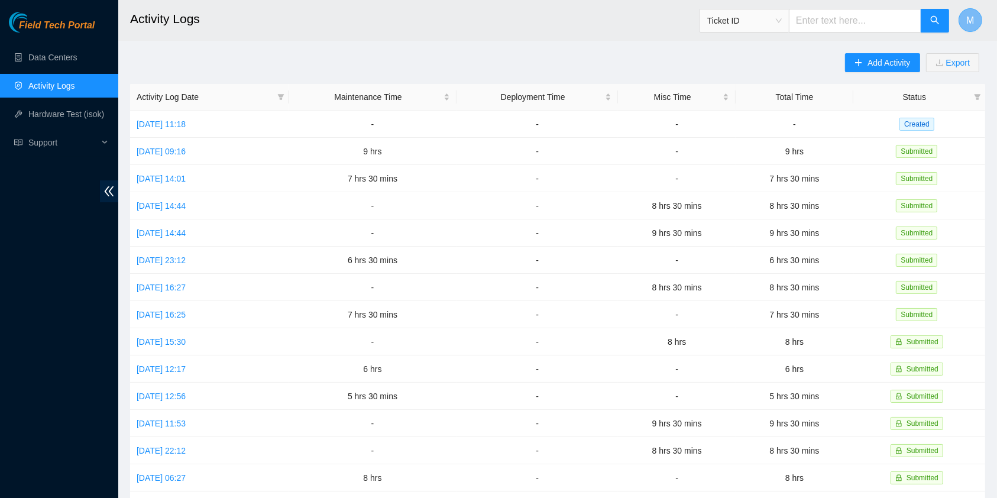
click at [975, 18] on button "M" at bounding box center [971, 20] width 24 height 24
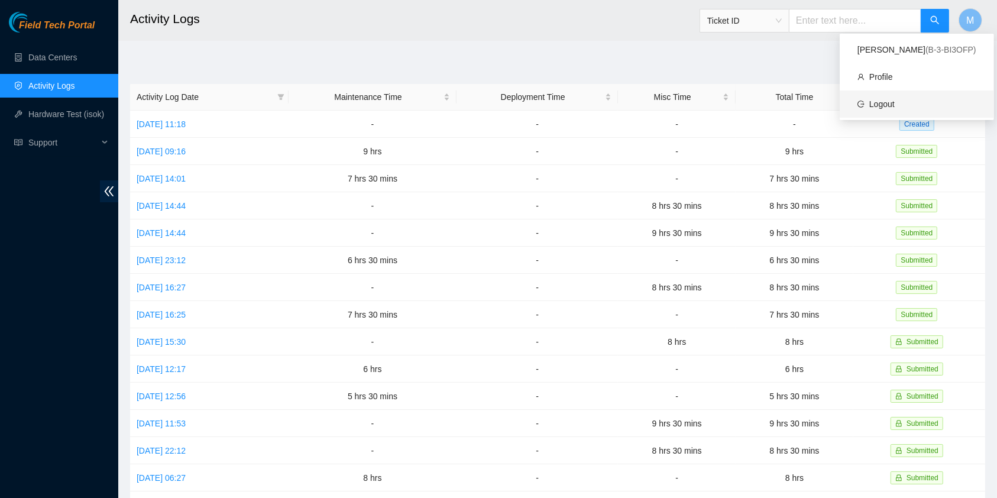
click at [895, 99] on link "Logout" at bounding box center [881, 103] width 25 height 9
